Goal: Find specific page/section: Find specific page/section

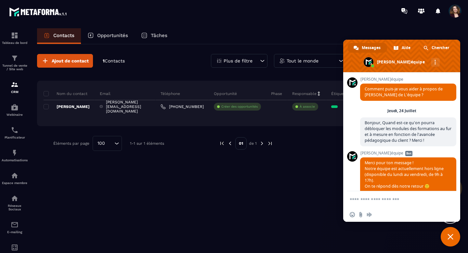
scroll to position [1923, 0]
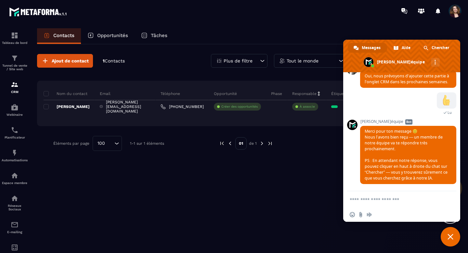
click at [451, 235] on span "Fermer le chat" at bounding box center [450, 237] width 6 height 6
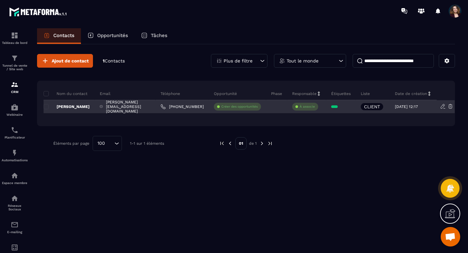
click at [258, 106] on p "Créer des opportunités" at bounding box center [239, 106] width 36 height 5
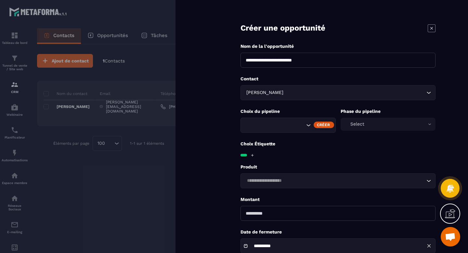
click at [434, 27] on icon at bounding box center [432, 28] width 8 height 8
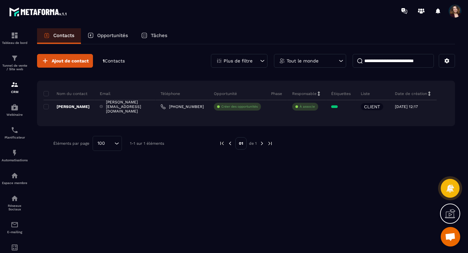
click at [117, 34] on p "Opportunités" at bounding box center [112, 35] width 31 height 6
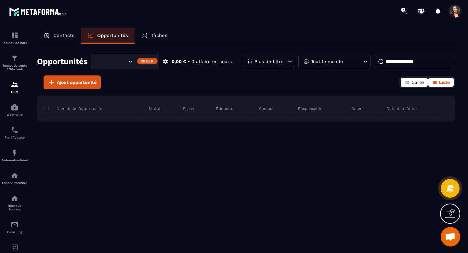
click at [412, 82] on span "Carte" at bounding box center [417, 82] width 12 height 5
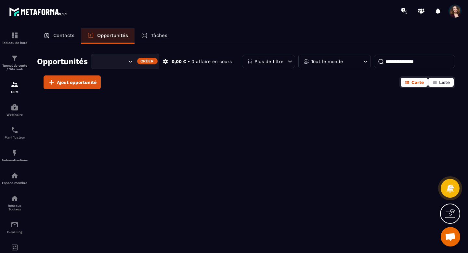
click at [432, 83] on icon "button" at bounding box center [434, 82] width 5 height 5
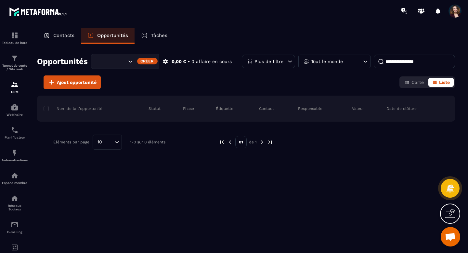
click at [146, 39] on div "Tâches" at bounding box center [153, 36] width 39 height 16
